Goal: Task Accomplishment & Management: Manage account settings

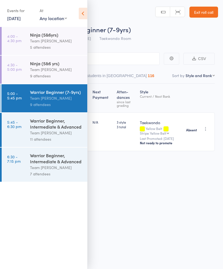
click at [49, 127] on div "Warrior Beginner, Intermediate & Advanced" at bounding box center [56, 123] width 53 height 12
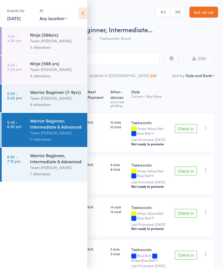
click at [80, 10] on icon at bounding box center [83, 14] width 9 height 12
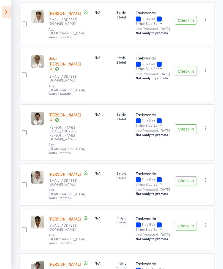
scroll to position [245, 0]
click at [188, 221] on button "Check in" at bounding box center [186, 225] width 22 height 9
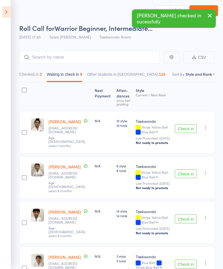
scroll to position [1, 0]
click at [185, 223] on button "Check in" at bounding box center [186, 218] width 22 height 9
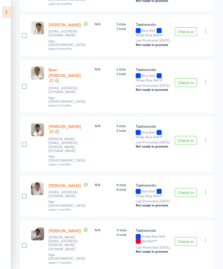
scroll to position [188, 0]
click at [187, 188] on button "Check in" at bounding box center [186, 192] width 22 height 9
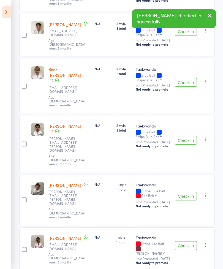
scroll to position [167, 0]
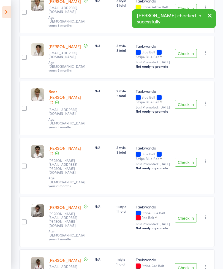
click at [188, 263] on button "Check in" at bounding box center [186, 267] width 22 height 9
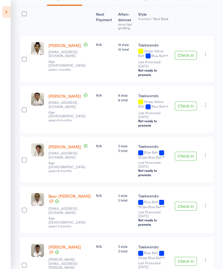
scroll to position [73, 0]
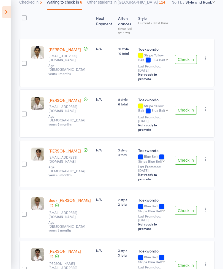
click at [189, 106] on button "Check in" at bounding box center [186, 110] width 22 height 9
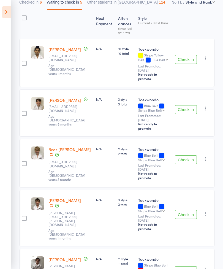
click at [188, 155] on button "Check in" at bounding box center [186, 159] width 22 height 9
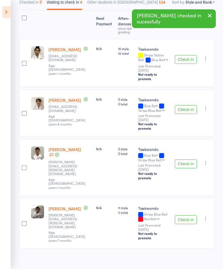
scroll to position [30, 0]
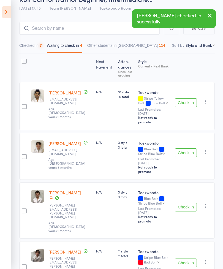
click at [190, 258] on button "Check in" at bounding box center [186, 262] width 22 height 9
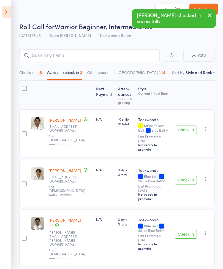
scroll to position [4, 0]
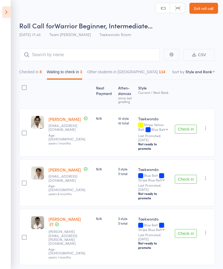
click at [4, 13] on icon at bounding box center [6, 12] width 9 height 12
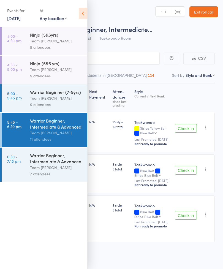
click at [33, 105] on div "9 attendees" at bounding box center [56, 104] width 53 height 6
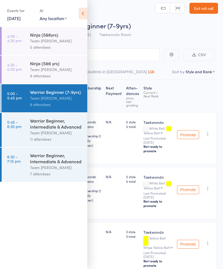
click at [86, 11] on icon at bounding box center [83, 14] width 9 height 12
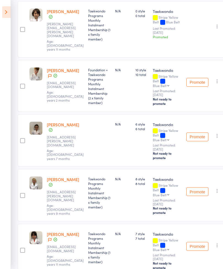
scroll to position [279, 2]
click at [7, 11] on icon at bounding box center [6, 12] width 9 height 12
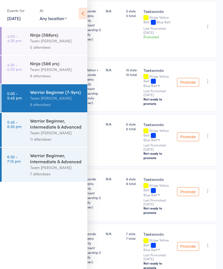
scroll to position [279, 0]
click at [50, 130] on div "Warrior Beginner, Intermediate & Advanced" at bounding box center [56, 123] width 53 height 12
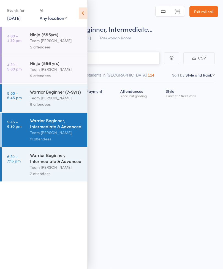
scroll to position [4, 0]
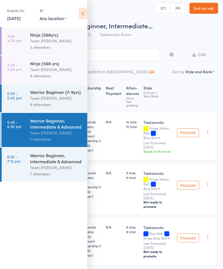
click at [82, 14] on icon at bounding box center [83, 14] width 9 height 12
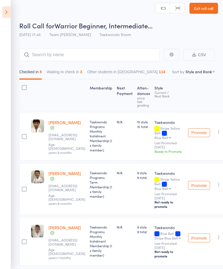
click at [70, 75] on button "Waiting to check in 3" at bounding box center [64, 73] width 35 height 13
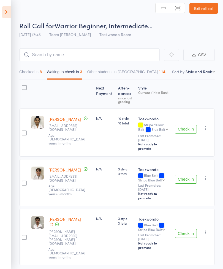
click at [185, 175] on button "Check in" at bounding box center [186, 179] width 22 height 9
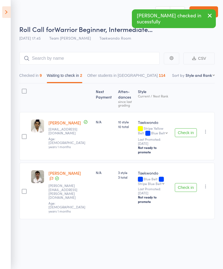
scroll to position [0, 0]
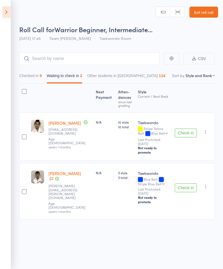
click at [35, 78] on button "Checked in 9" at bounding box center [30, 77] width 23 height 13
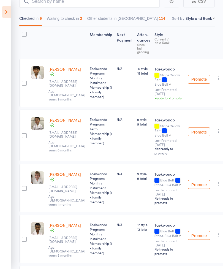
scroll to position [56, 0]
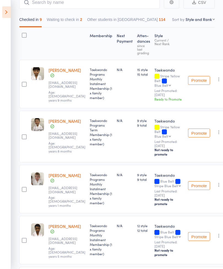
click at [70, 178] on link "[PERSON_NAME]" at bounding box center [64, 175] width 32 height 6
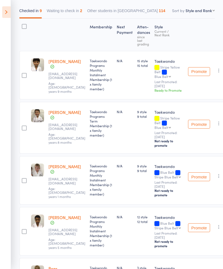
click at [78, 12] on button "Waiting to check in 2" at bounding box center [64, 12] width 35 height 13
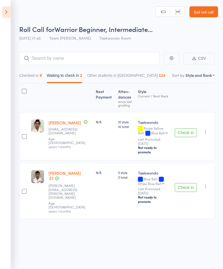
scroll to position [4, 0]
click at [191, 128] on button "Check in" at bounding box center [186, 132] width 22 height 9
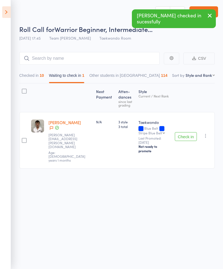
click at [205, 133] on icon "button" at bounding box center [206, 136] width 6 height 6
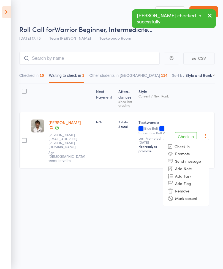
click at [192, 195] on li "Mark absent" at bounding box center [185, 198] width 45 height 7
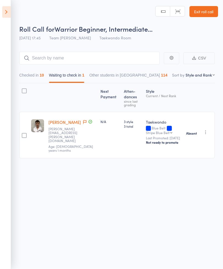
scroll to position [3, 0]
click at [3, 9] on icon at bounding box center [6, 12] width 9 height 12
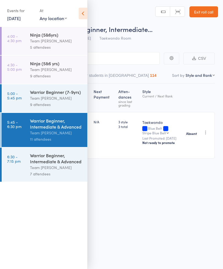
click at [86, 11] on icon at bounding box center [83, 14] width 9 height 12
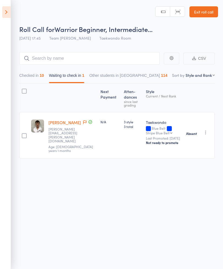
click at [30, 72] on button "Checked in 10" at bounding box center [31, 76] width 25 height 13
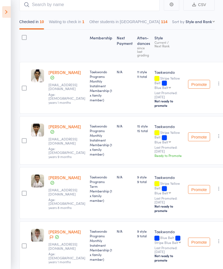
scroll to position [0, 0]
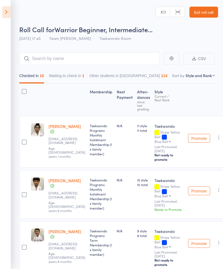
click at [62, 80] on button "Waiting to check in 1" at bounding box center [66, 77] width 35 height 13
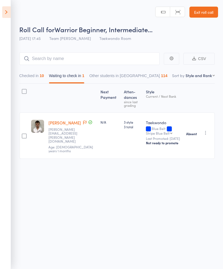
click at [5, 10] on icon at bounding box center [6, 12] width 9 height 12
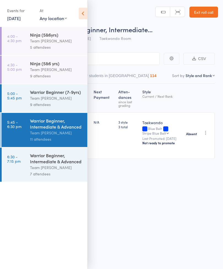
click at [46, 164] on div "Warrior Beginner, Intermediate & Advanced" at bounding box center [56, 158] width 53 height 12
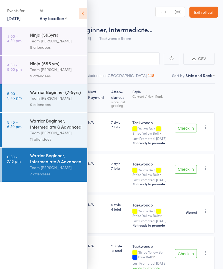
click at [81, 13] on icon at bounding box center [83, 14] width 9 height 12
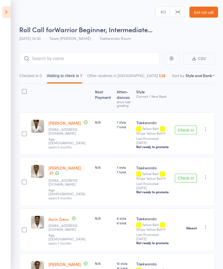
click at [187, 175] on button "Check in" at bounding box center [186, 178] width 22 height 9
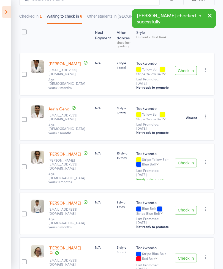
scroll to position [60, 0]
click at [185, 209] on button "Check in" at bounding box center [186, 209] width 22 height 9
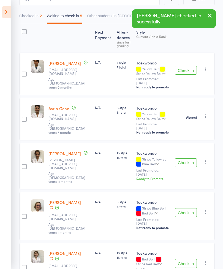
click at [191, 259] on button "Check in" at bounding box center [186, 263] width 22 height 9
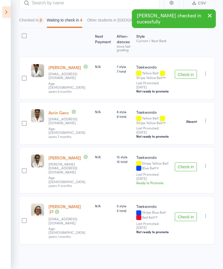
scroll to position [30, 0]
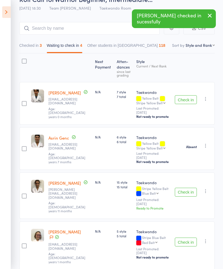
click at [188, 237] on button "Check in" at bounding box center [186, 241] width 22 height 9
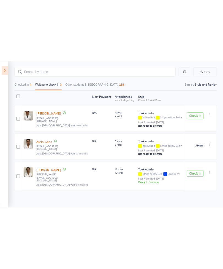
scroll to position [4, 0]
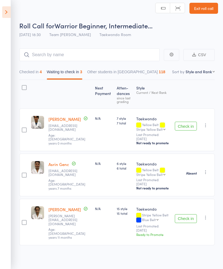
click at [185, 127] on button "Check in" at bounding box center [186, 126] width 22 height 9
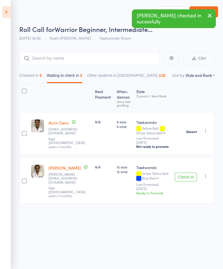
click at [187, 174] on button "Check in" at bounding box center [186, 177] width 22 height 9
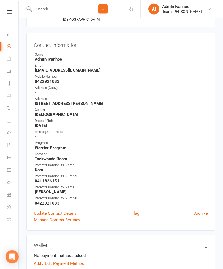
scroll to position [45, 0]
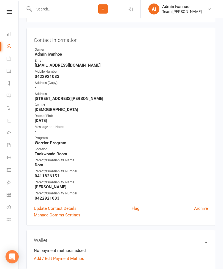
click at [136, 209] on link "Flag" at bounding box center [136, 208] width 8 height 7
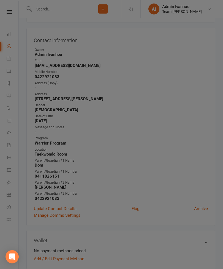
scroll to position [45, 0]
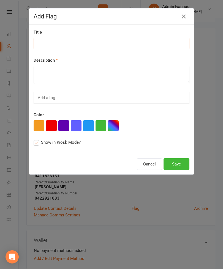
click at [52, 41] on input at bounding box center [112, 44] width 156 height 12
click at [50, 45] on input "2 x tapes week 5" at bounding box center [112, 44] width 156 height 12
click at [52, 43] on input "2 x tapes week 5" at bounding box center [112, 44] width 156 height 12
type input "2 x tapes week 5"
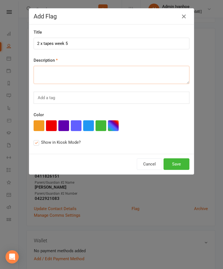
click at [53, 78] on textarea at bounding box center [112, 75] width 156 height 18
click at [52, 74] on textarea at bounding box center [112, 75] width 156 height 18
click at [54, 72] on textarea at bounding box center [112, 75] width 156 height 18
paste textarea "2 x tapes week 5"
type textarea "2 x tapes week 5"
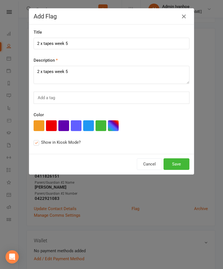
click at [88, 130] on button "button" at bounding box center [88, 125] width 11 height 11
click at [182, 163] on button "Save" at bounding box center [176, 164] width 26 height 12
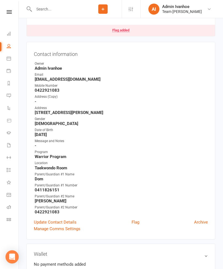
scroll to position [63, 0]
